Goal: Check status: Check status

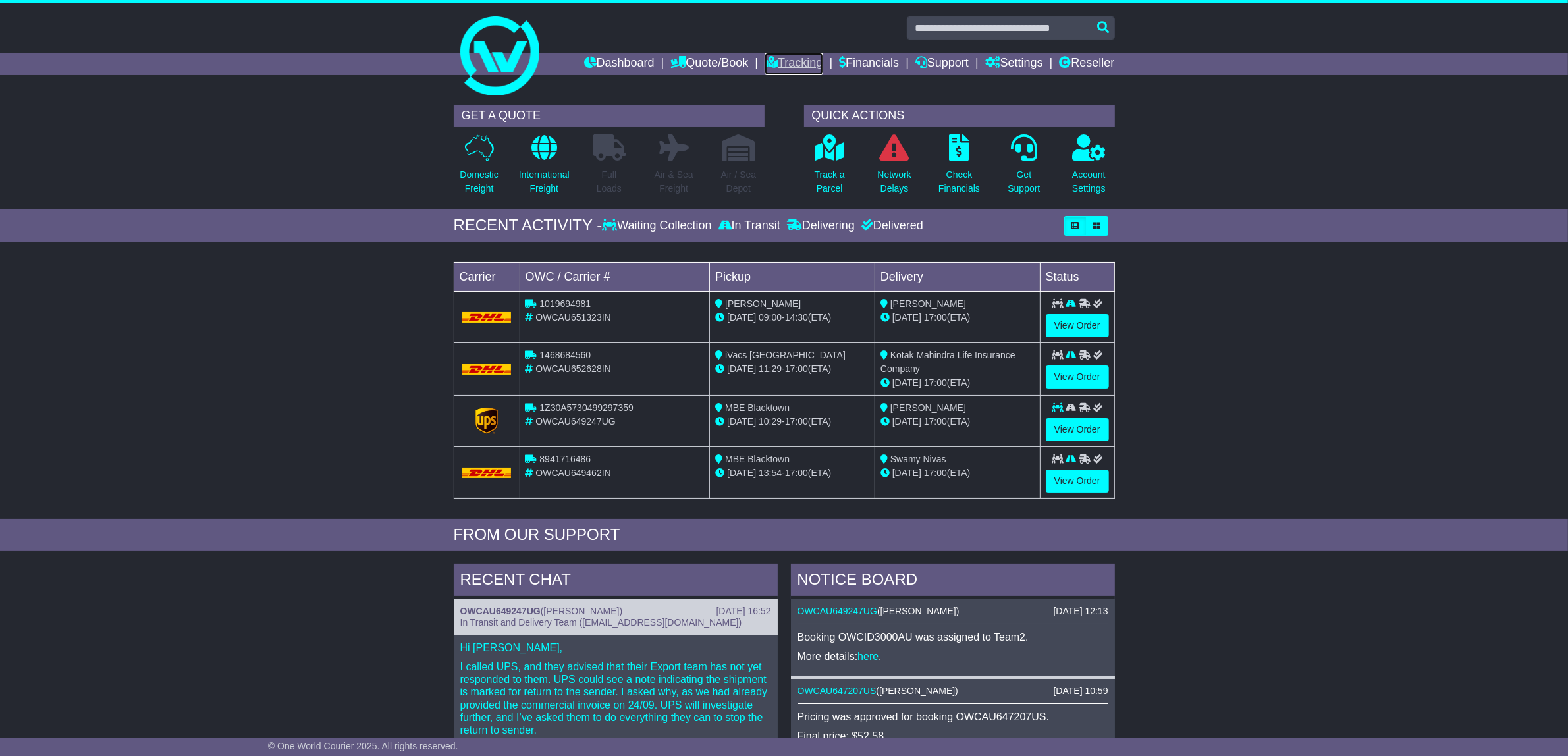
click at [779, 63] on link "Tracking" at bounding box center [793, 63] width 58 height 23
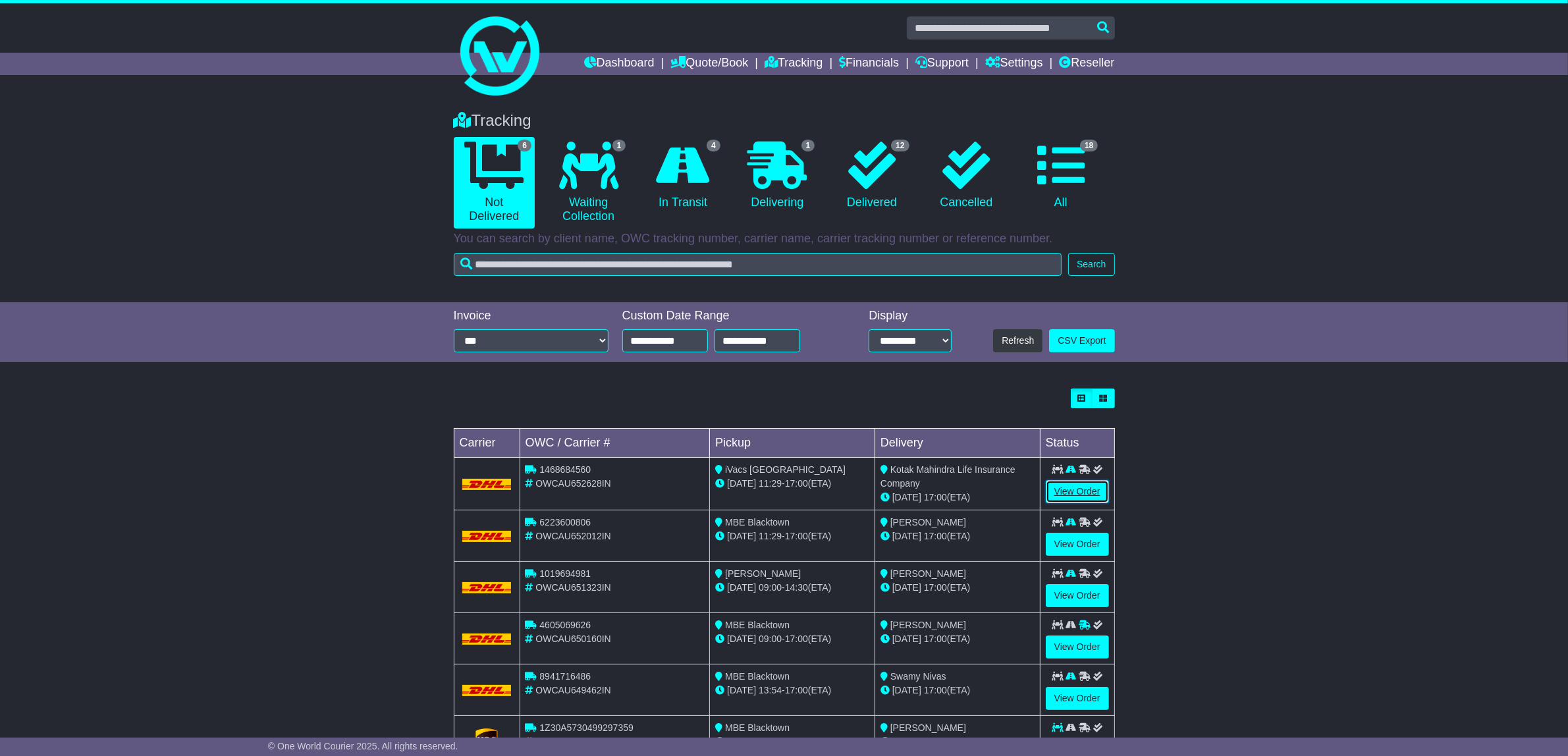
click at [1070, 489] on link "View Order" at bounding box center [1078, 492] width 63 height 23
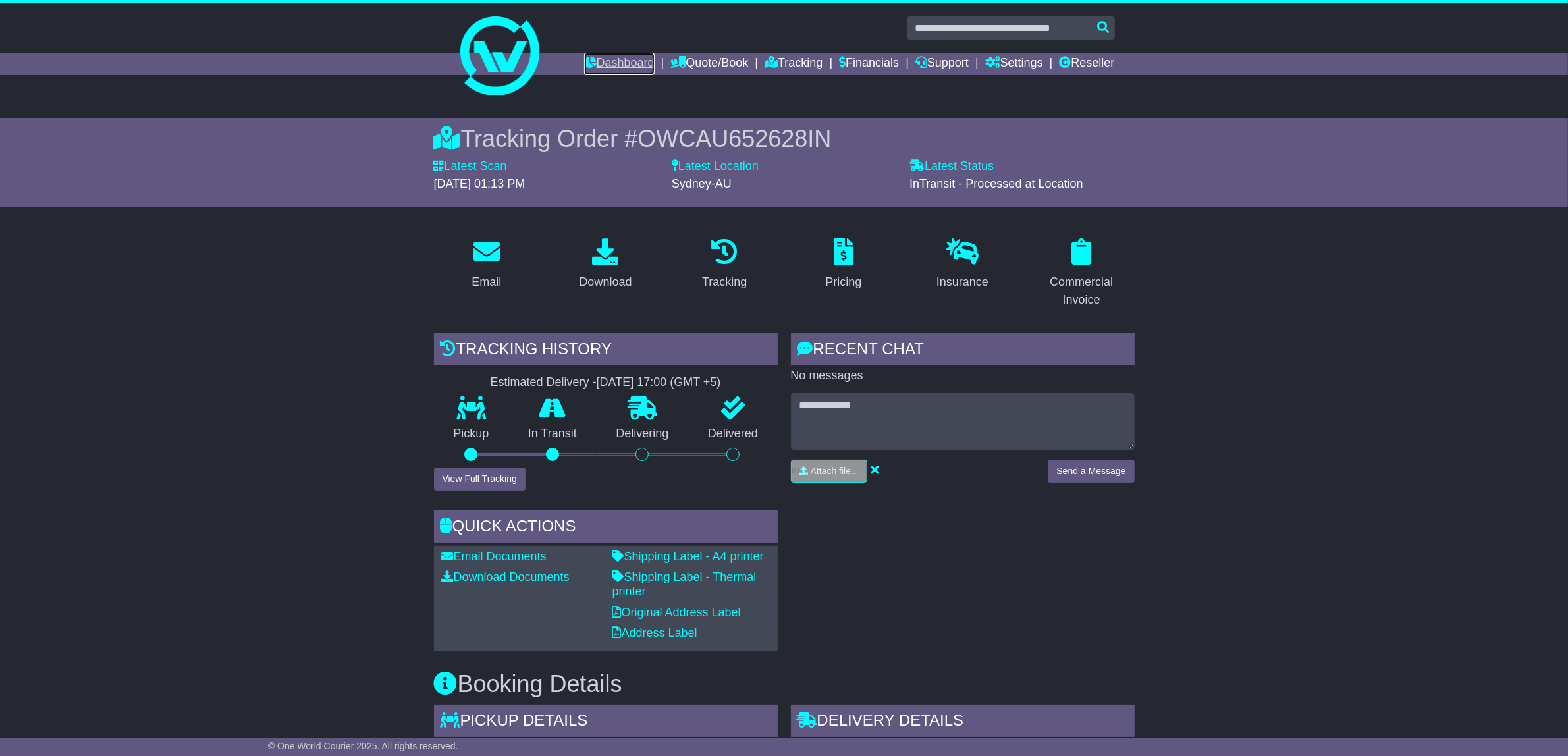
click at [629, 61] on link "Dashboard" at bounding box center [619, 63] width 70 height 23
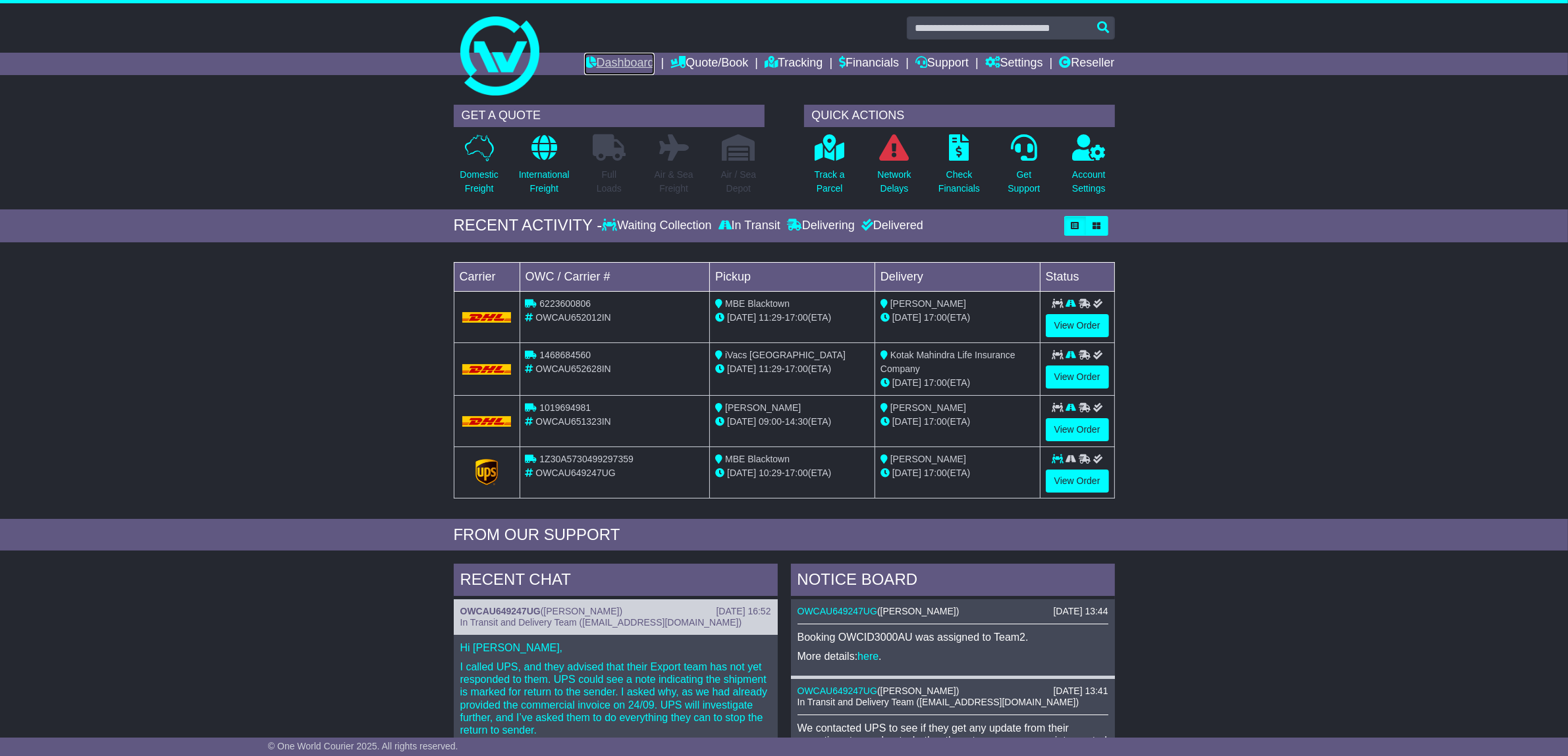
click at [614, 63] on link "Dashboard" at bounding box center [619, 63] width 70 height 23
click at [621, 64] on link "Dashboard" at bounding box center [619, 63] width 70 height 23
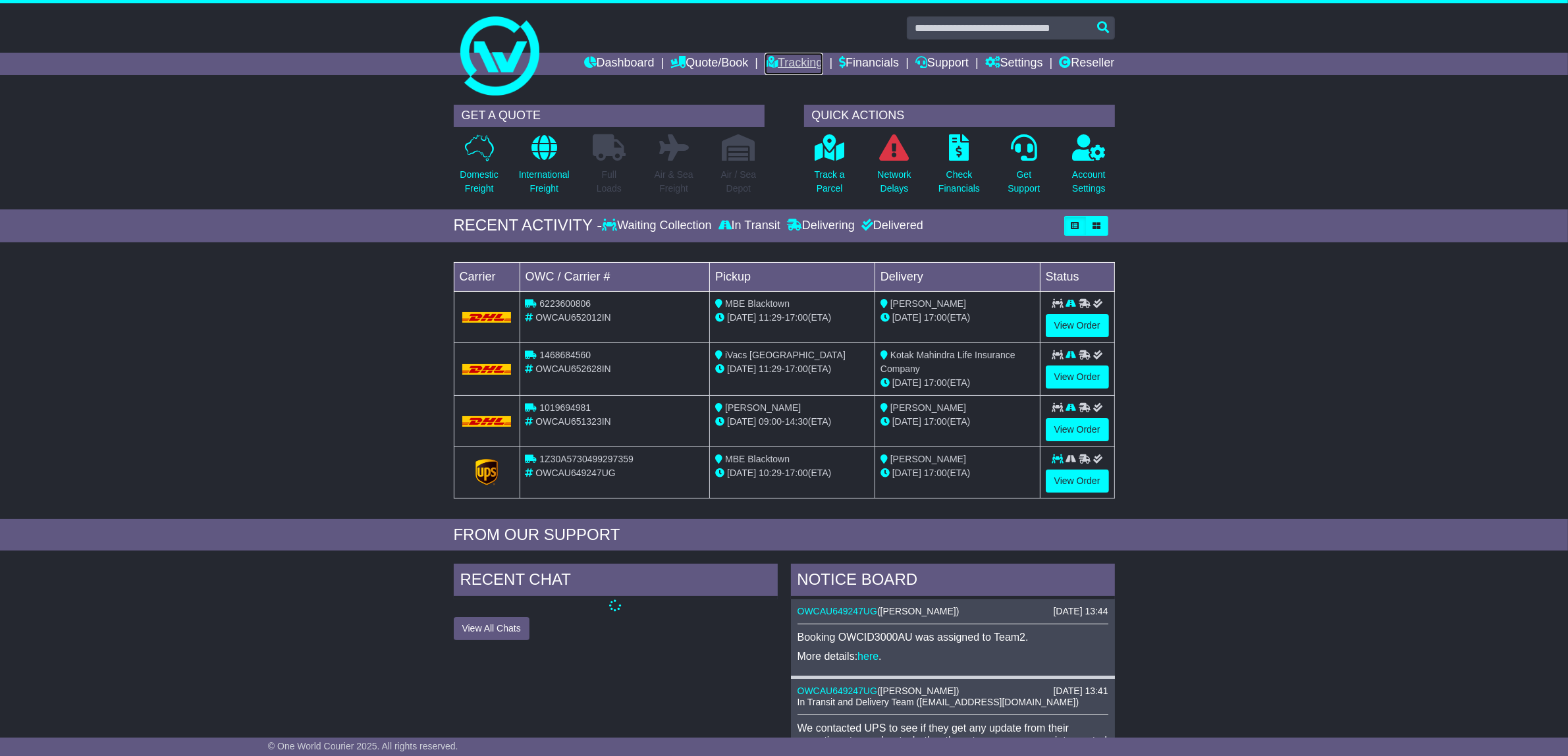
click at [795, 66] on link "Tracking" at bounding box center [793, 63] width 58 height 23
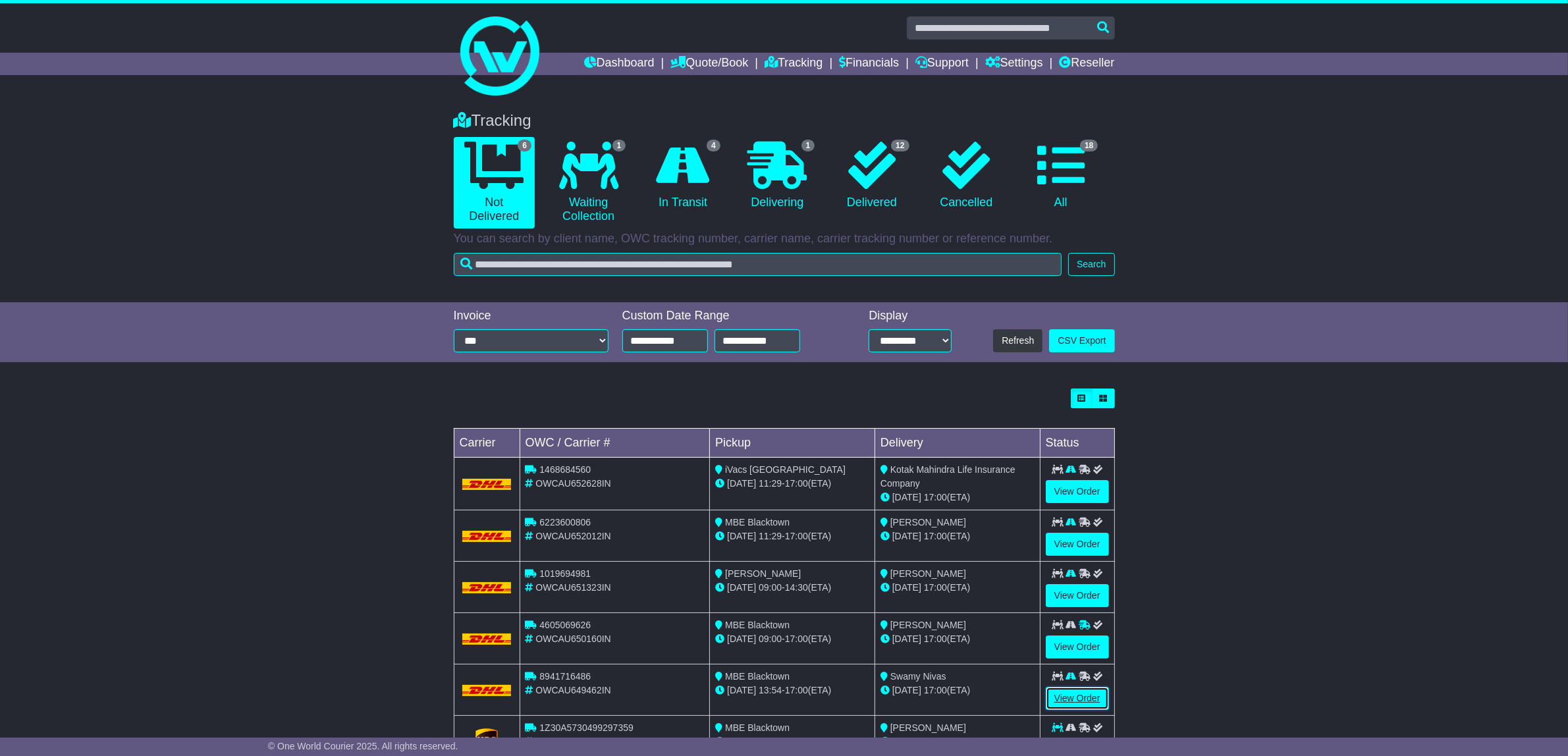
click at [1074, 697] on link "View Order" at bounding box center [1078, 698] width 63 height 23
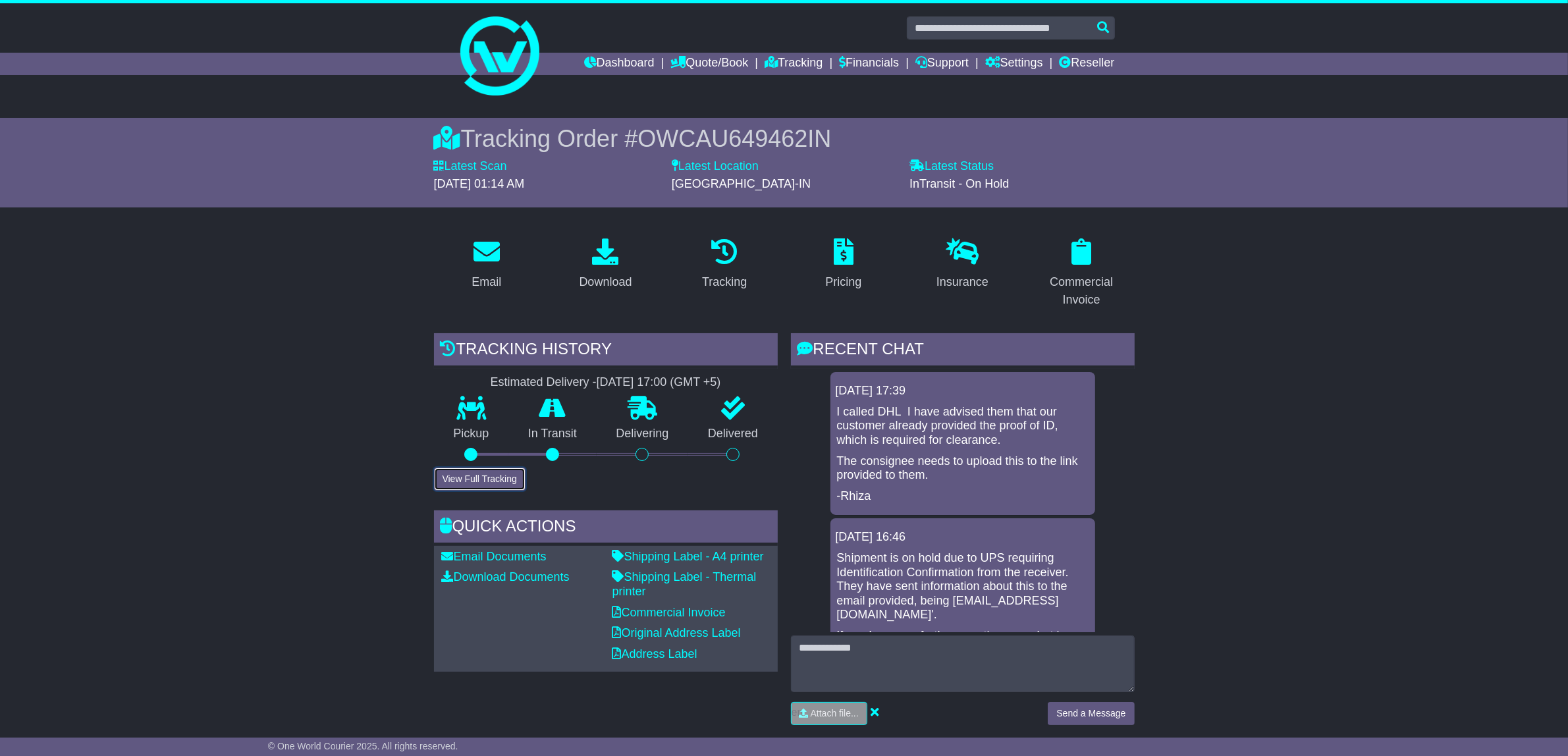
click at [480, 481] on button "View Full Tracking" at bounding box center [480, 480] width 92 height 23
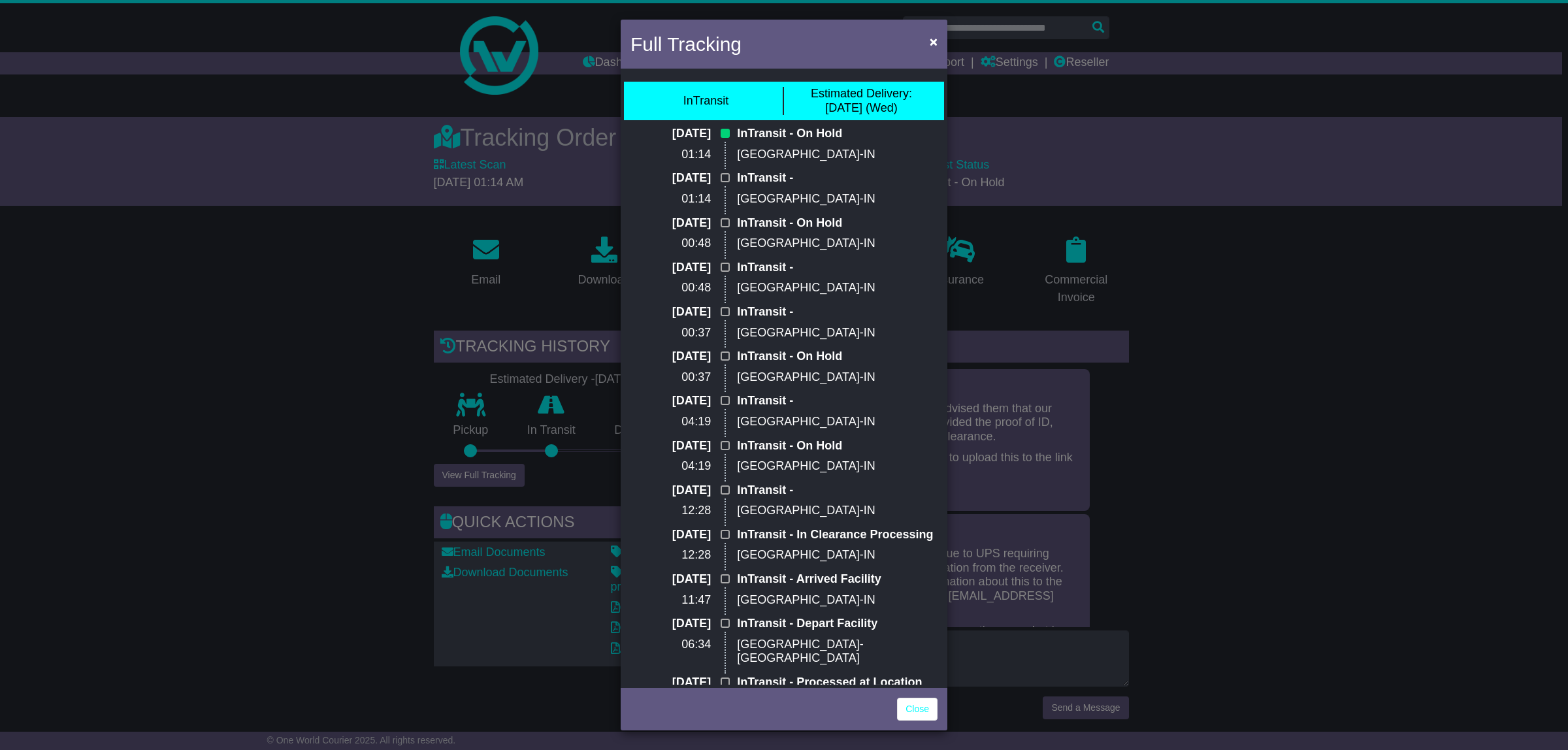
click at [322, 431] on div "Full Tracking × InTransit Estimated Delivery: [DATE] (Wed) [DATE] 01:14 InTrans…" at bounding box center [784, 375] width 1568 height 750
